Goal: Transaction & Acquisition: Purchase product/service

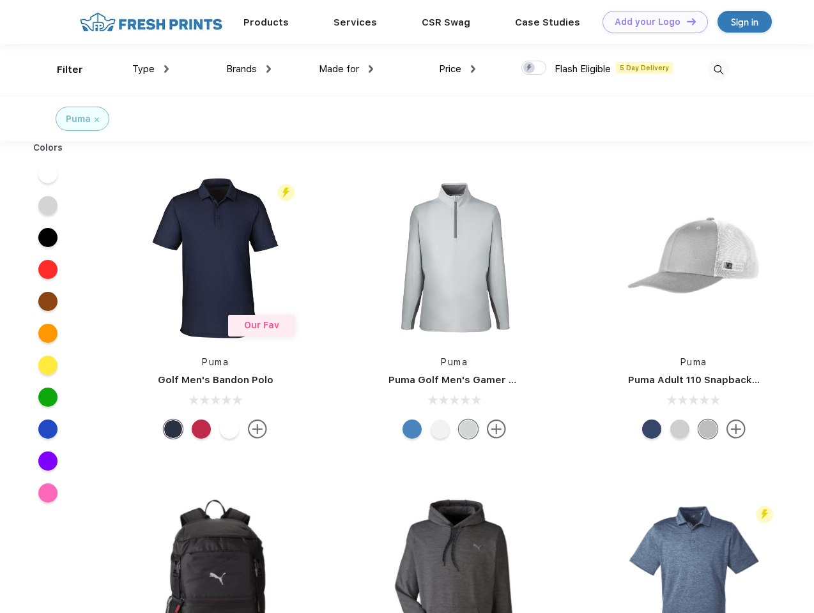
scroll to position [1, 0]
click at [650, 22] on link "Add your Logo Design Tool" at bounding box center [654, 22] width 105 height 22
click at [0, 0] on div "Design Tool" at bounding box center [0, 0] width 0 height 0
click at [685, 21] on link "Add your Logo Design Tool" at bounding box center [654, 22] width 105 height 22
click at [61, 70] on div "Filter" at bounding box center [70, 70] width 26 height 15
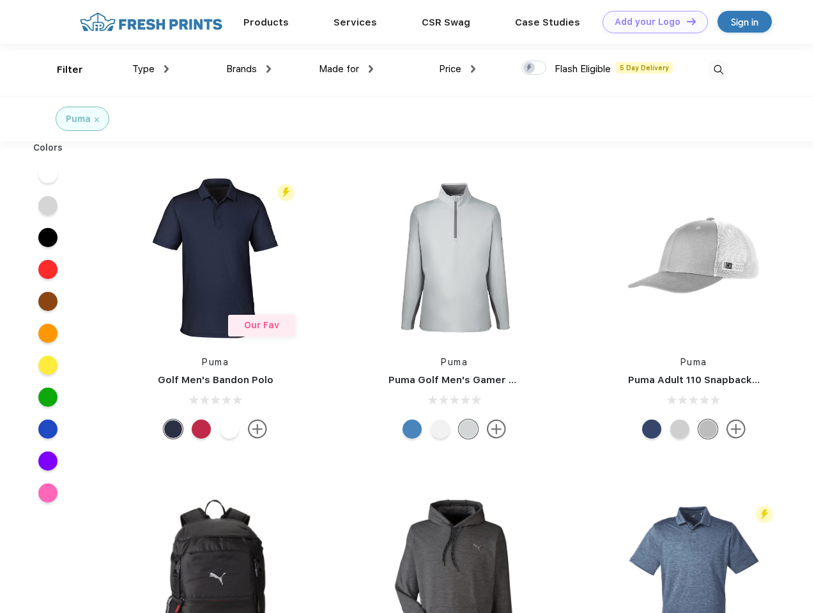
click at [151, 69] on span "Type" at bounding box center [143, 68] width 22 height 11
click at [248, 69] on span "Brands" at bounding box center [241, 68] width 31 height 11
click at [346, 69] on span "Made for" at bounding box center [339, 68] width 40 height 11
click at [457, 69] on span "Price" at bounding box center [450, 68] width 22 height 11
click at [534, 68] on div at bounding box center [533, 68] width 25 height 14
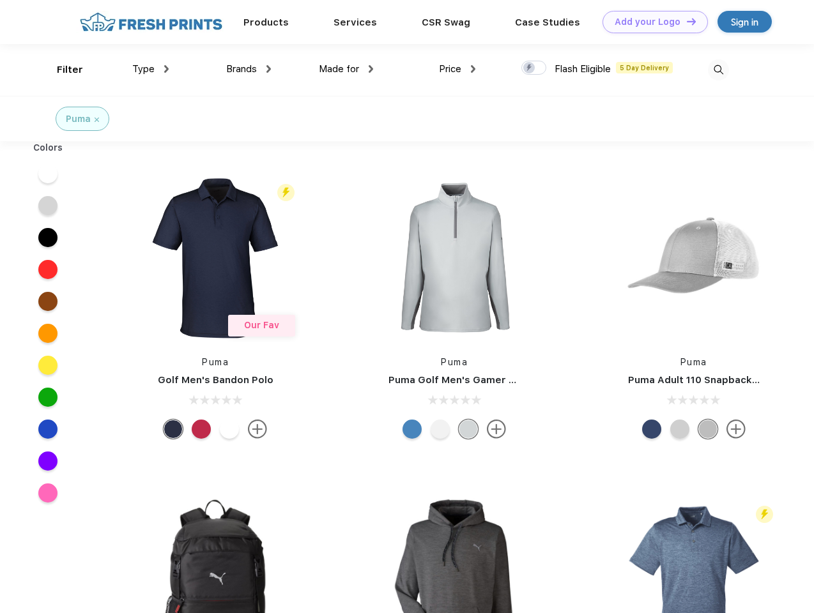
click at [530, 68] on input "checkbox" at bounding box center [525, 64] width 8 height 8
click at [718, 70] on img at bounding box center [718, 69] width 21 height 21
